Goal: Information Seeking & Learning: Learn about a topic

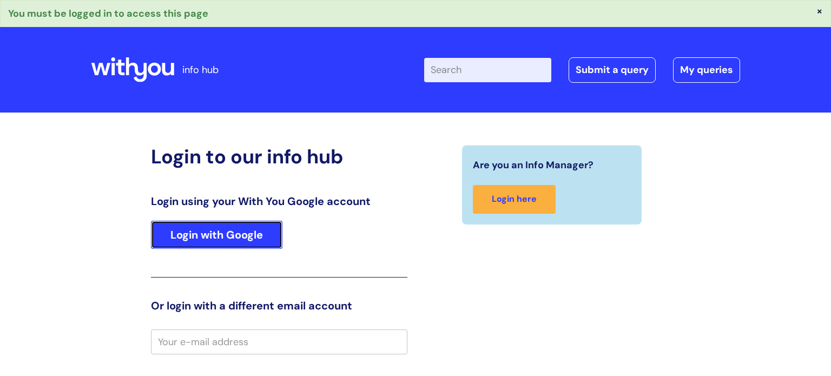
click at [247, 239] on link "Login with Google" at bounding box center [217, 235] width 132 height 28
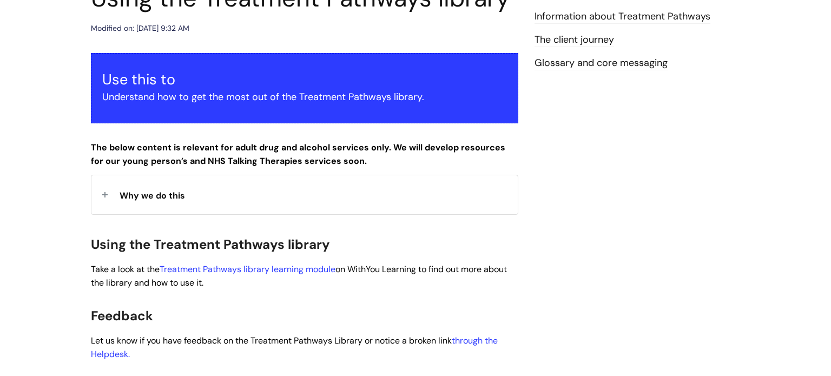
scroll to position [292, 0]
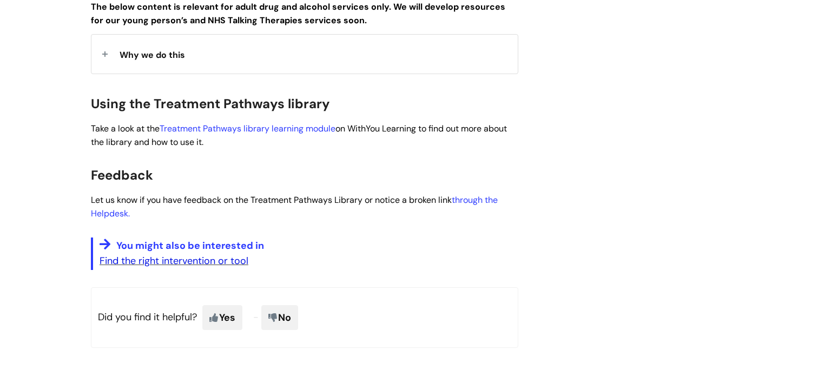
click at [206, 264] on link "Find the right intervention or tool" at bounding box center [174, 260] width 149 height 13
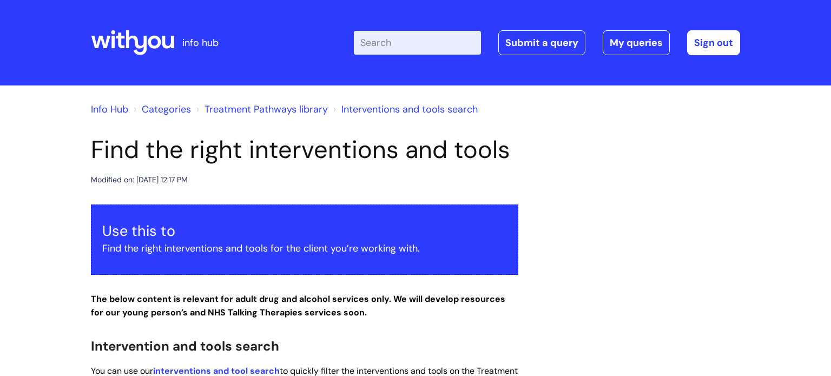
click at [378, 52] on input "Enter your search term here..." at bounding box center [417, 43] width 127 height 24
type input "boredome"
click button "Search" at bounding box center [0, 0] width 0 height 0
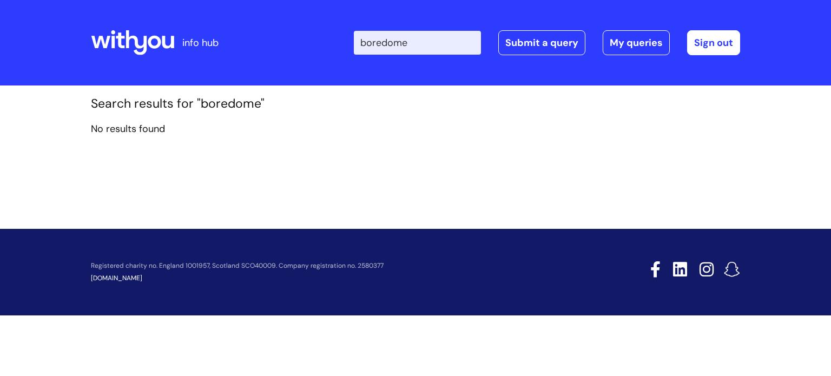
click at [434, 42] on input "boredome" at bounding box center [417, 43] width 127 height 24
type input "boredom"
click button "Search" at bounding box center [0, 0] width 0 height 0
click at [421, 44] on input "boredom" at bounding box center [417, 43] width 127 height 24
drag, startPoint x: 421, startPoint y: 44, endPoint x: 363, endPoint y: 43, distance: 58.5
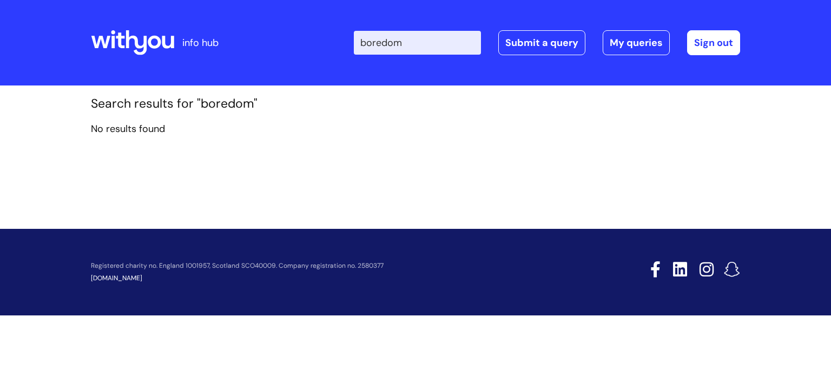
click at [363, 43] on input "boredom" at bounding box center [417, 43] width 127 height 24
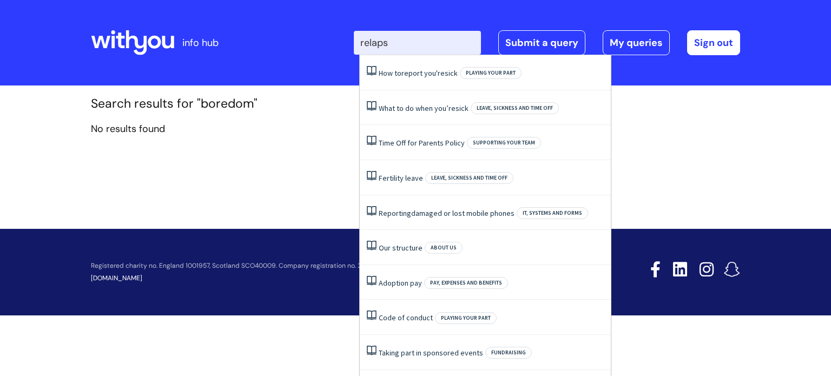
type input "[MEDICAL_DATA]"
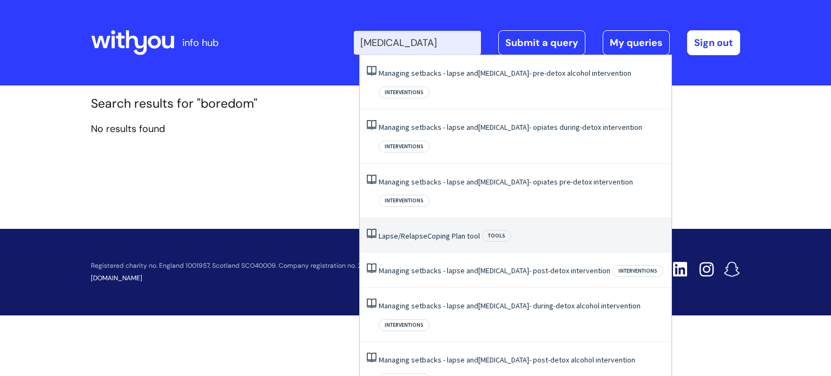
click at [500, 230] on span "Tools" at bounding box center [496, 236] width 29 height 12
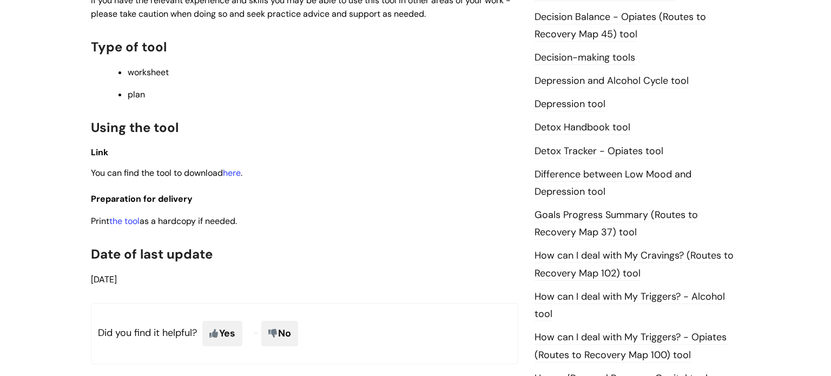
scroll to position [577, 0]
click at [239, 176] on link "here" at bounding box center [232, 172] width 18 height 11
click at [233, 177] on link "here" at bounding box center [232, 172] width 18 height 11
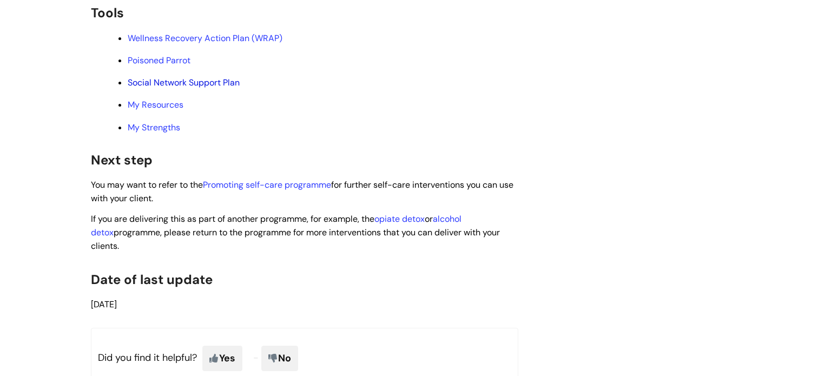
scroll to position [2668, 0]
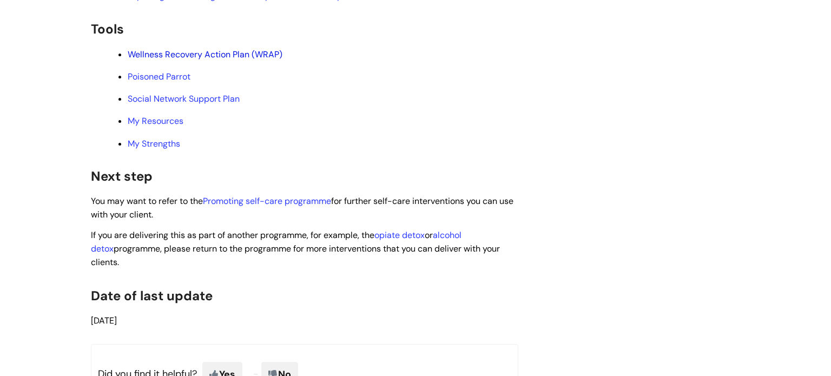
click at [195, 60] on link "Wellness Recovery Action Plan (WRAP)" at bounding box center [205, 54] width 155 height 11
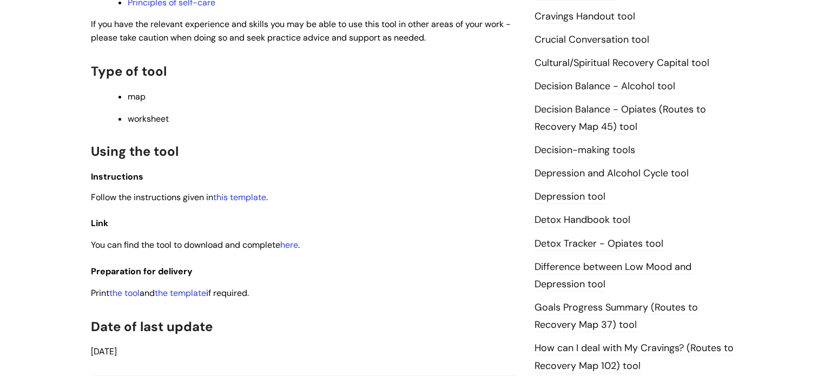
scroll to position [484, 0]
click at [293, 250] on link "here" at bounding box center [289, 244] width 18 height 11
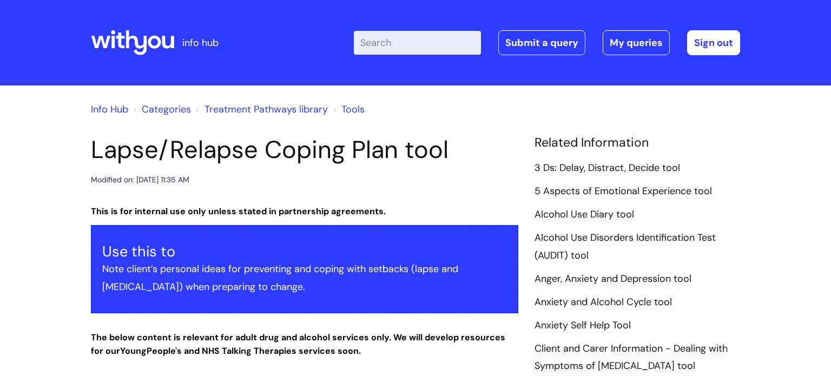
scroll to position [577, 0]
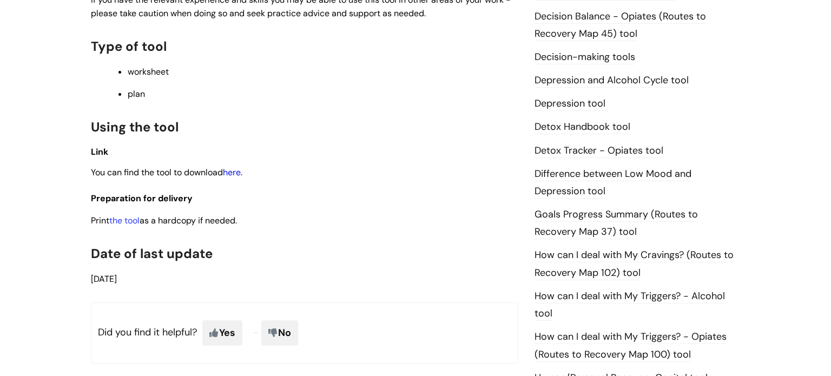
click at [235, 178] on link "here" at bounding box center [232, 172] width 18 height 11
